Goal: Task Accomplishment & Management: Use online tool/utility

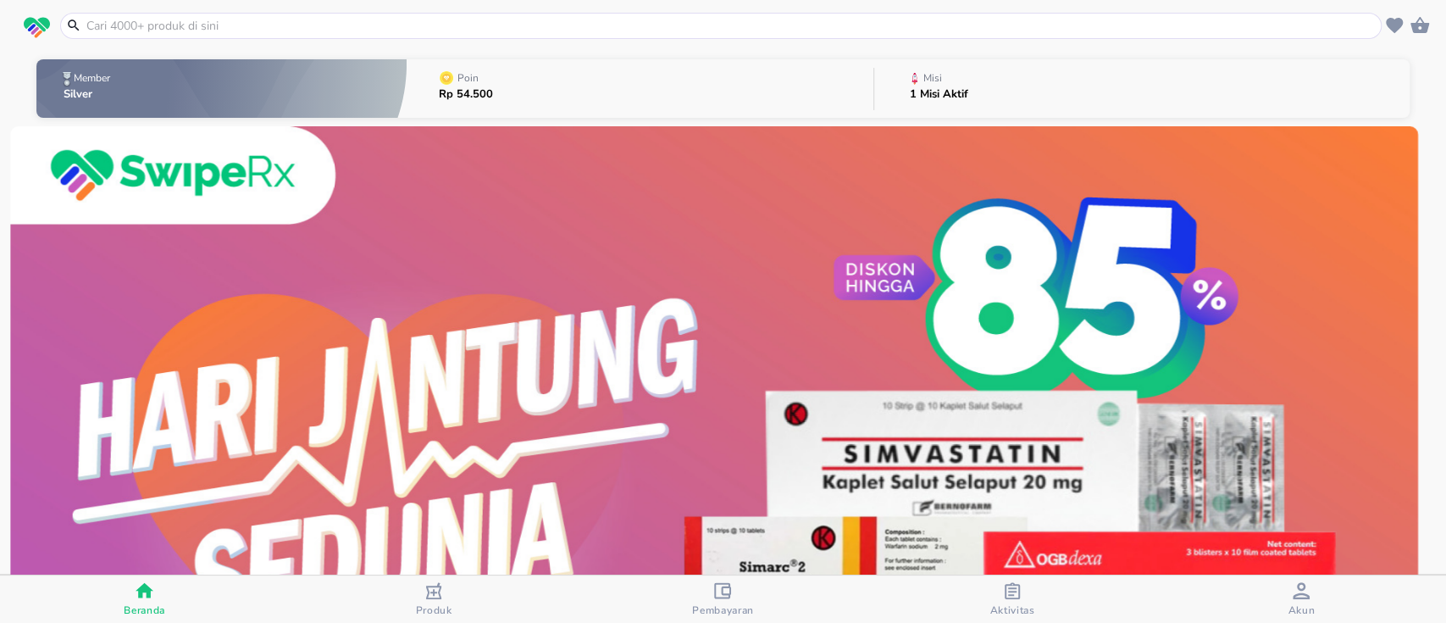
click at [938, 92] on p "1 Misi Aktif" at bounding box center [939, 94] width 58 height 11
